Goal: Task Accomplishment & Management: Manage account settings

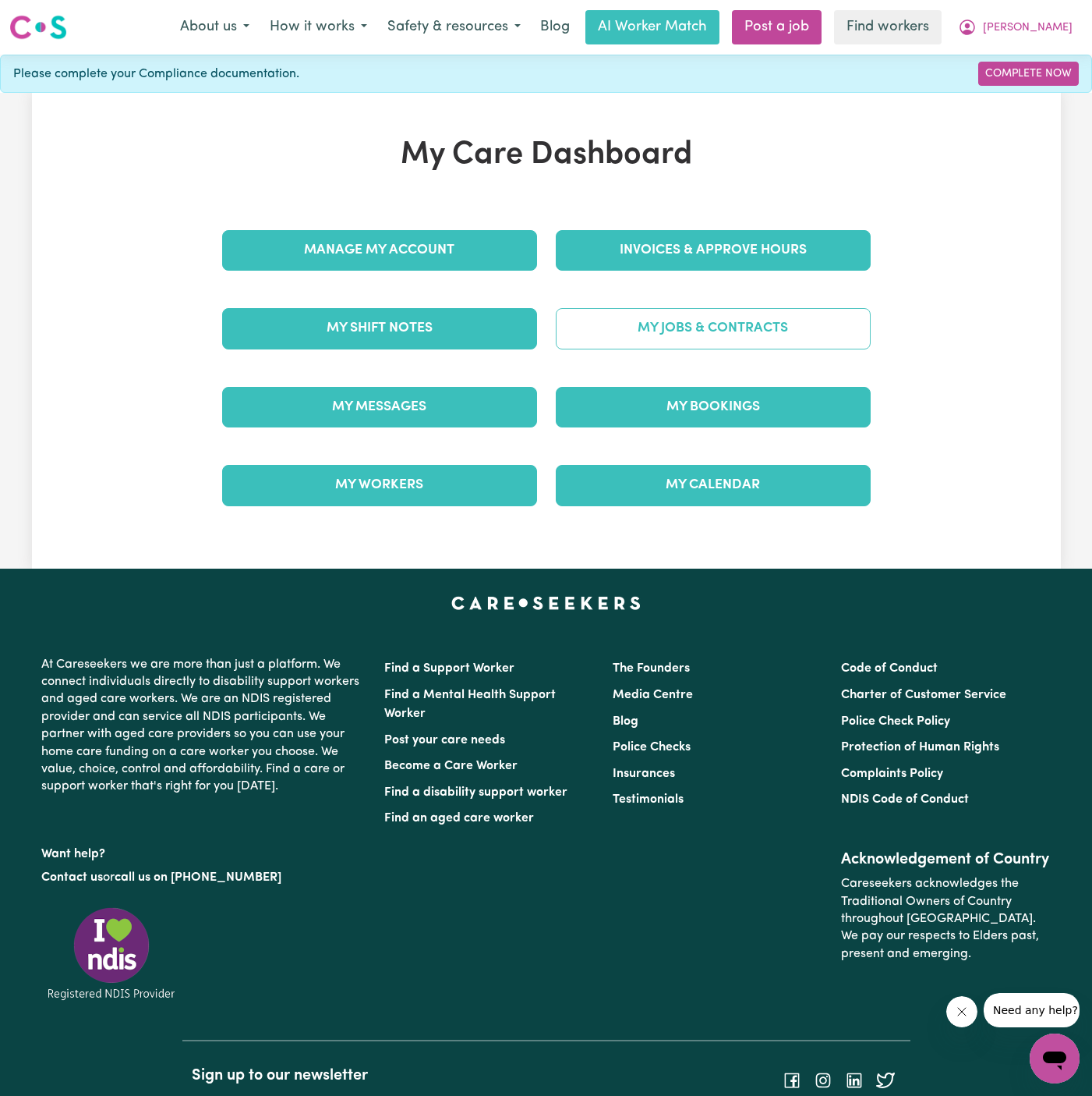
click at [732, 312] on link "My Jobs & Contracts" at bounding box center [713, 327] width 315 height 40
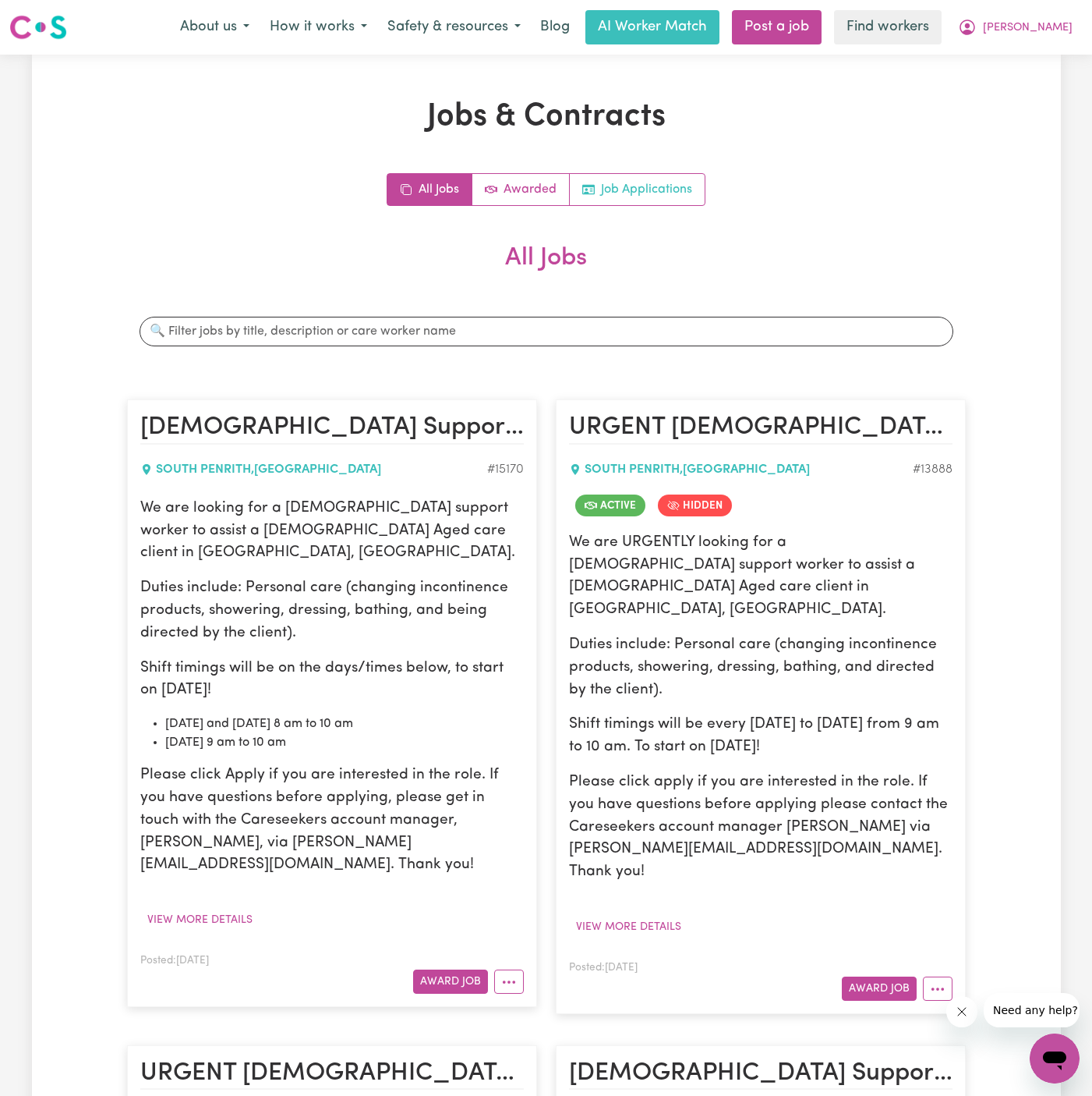
click at [662, 174] on link "Job Applications" at bounding box center [637, 189] width 135 height 31
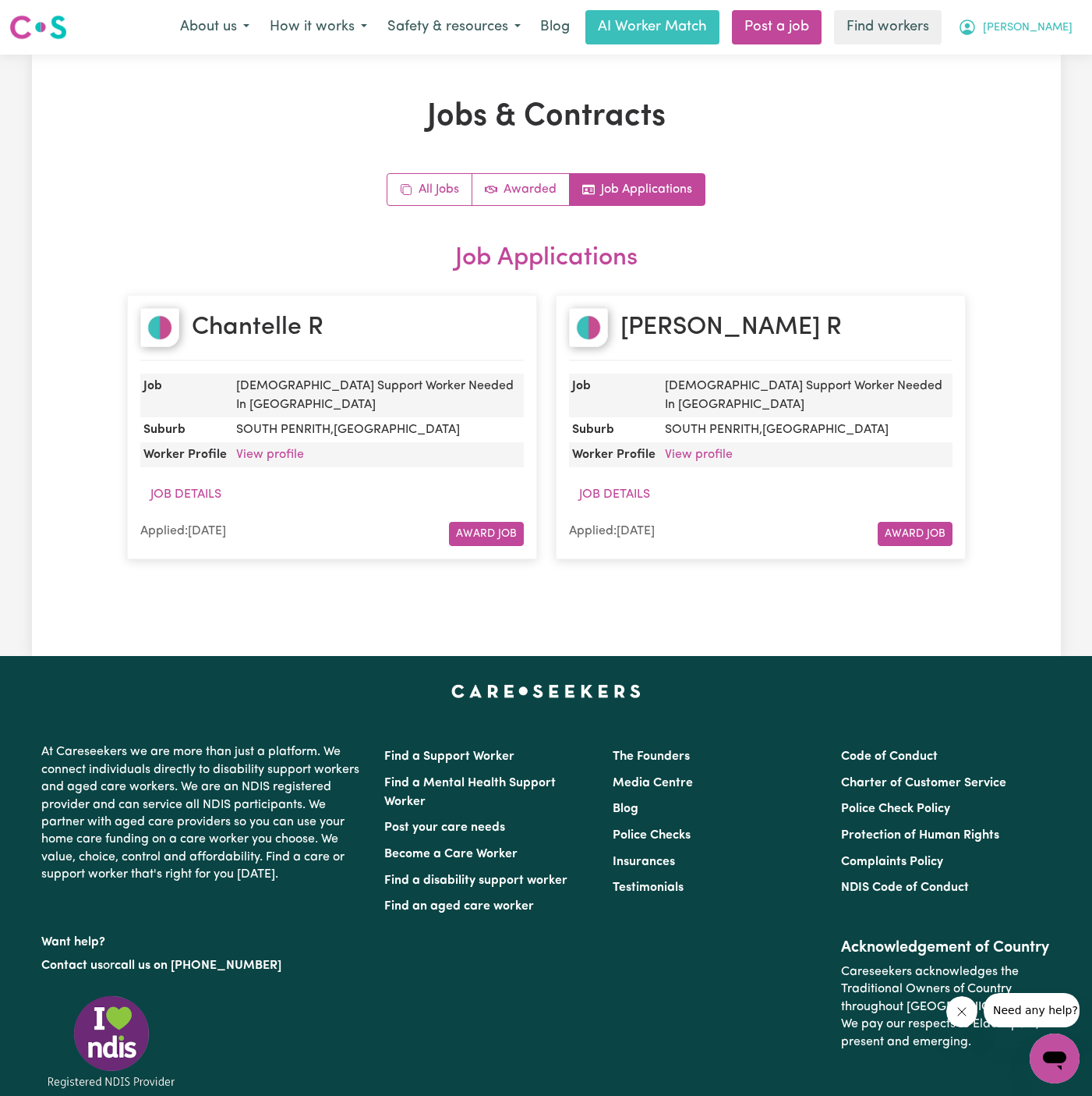
click at [1052, 25] on span "[PERSON_NAME]" at bounding box center [1027, 28] width 89 height 17
click at [1047, 85] on link "Logout" at bounding box center [1021, 90] width 123 height 30
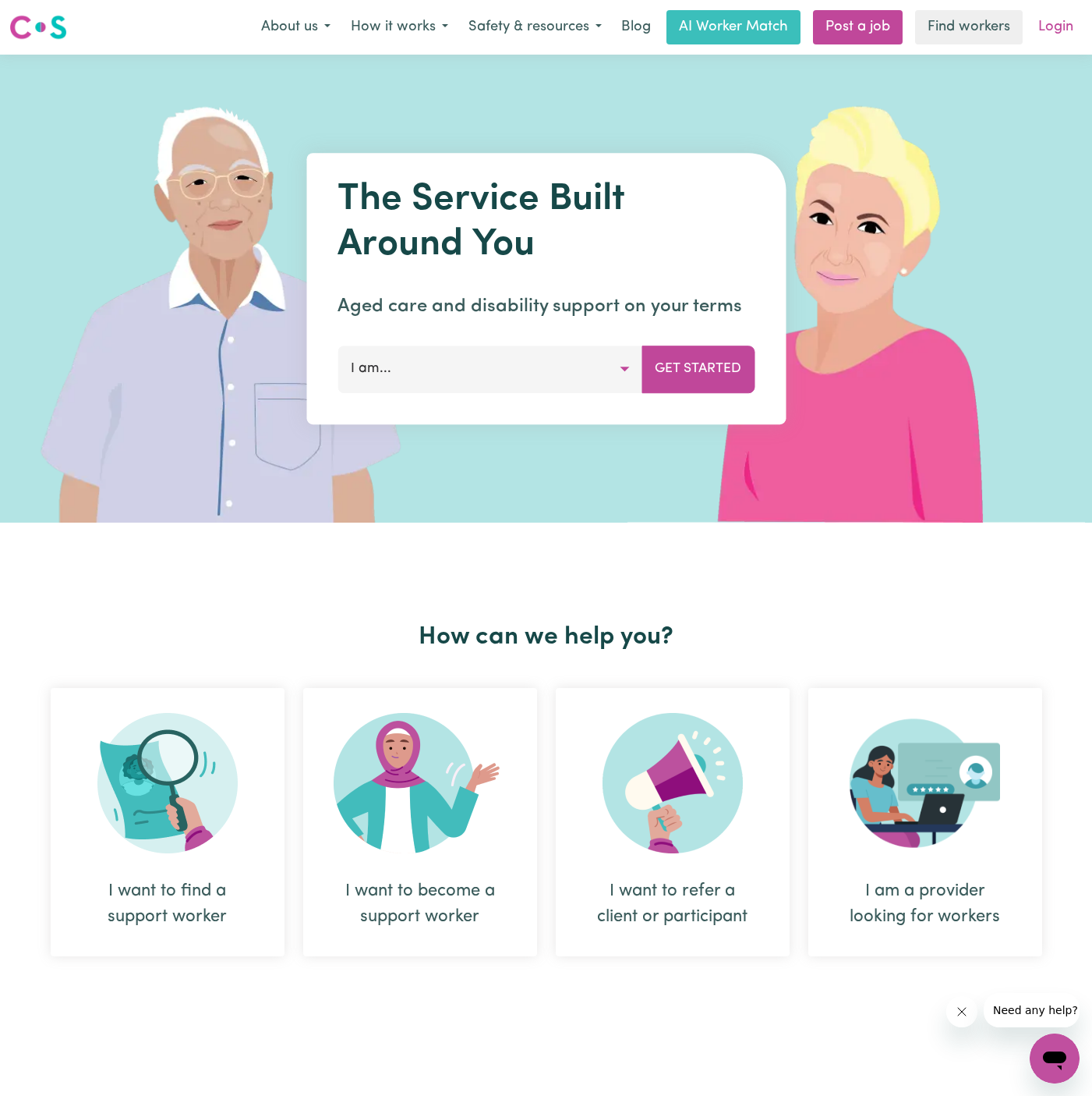
click at [1055, 30] on link "Login" at bounding box center [1055, 27] width 54 height 34
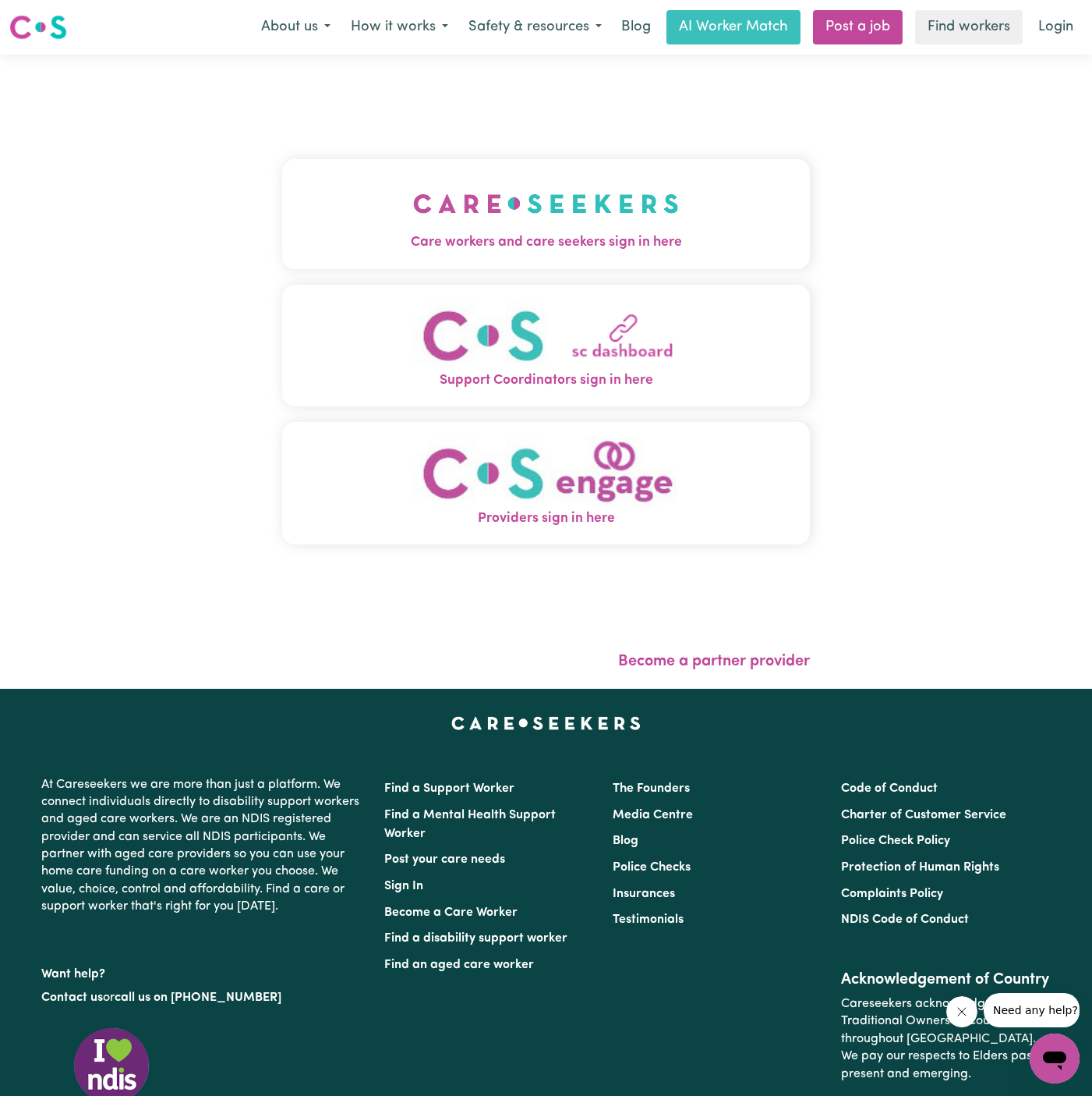
click at [372, 213] on button "Care workers and care seekers sign in here" at bounding box center [546, 214] width 528 height 109
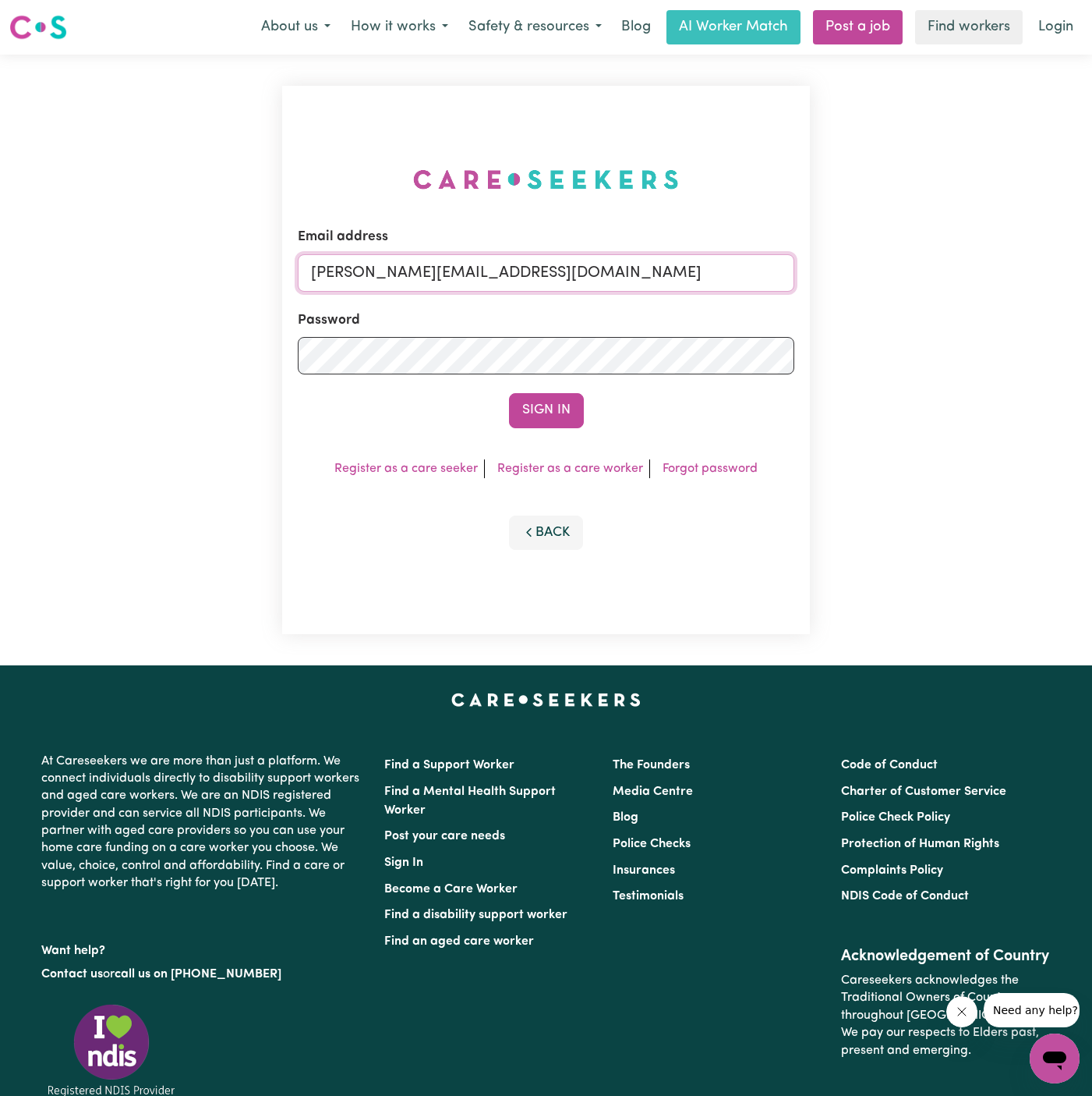
click at [649, 283] on input "[PERSON_NAME][EMAIL_ADDRESS][DOMAIN_NAME]" at bounding box center [546, 273] width 497 height 38
drag, startPoint x: 404, startPoint y: 278, endPoint x: 666, endPoint y: 278, distance: 262.0
click at [666, 278] on input "[EMAIL_ADDRESS][DOMAIN_NAME]" at bounding box center [546, 273] width 497 height 38
type input "[EMAIL_ADDRESS][DOMAIN_NAME]"
click at [549, 405] on button "Sign In" at bounding box center [546, 410] width 75 height 34
